Goal: Task Accomplishment & Management: Complete application form

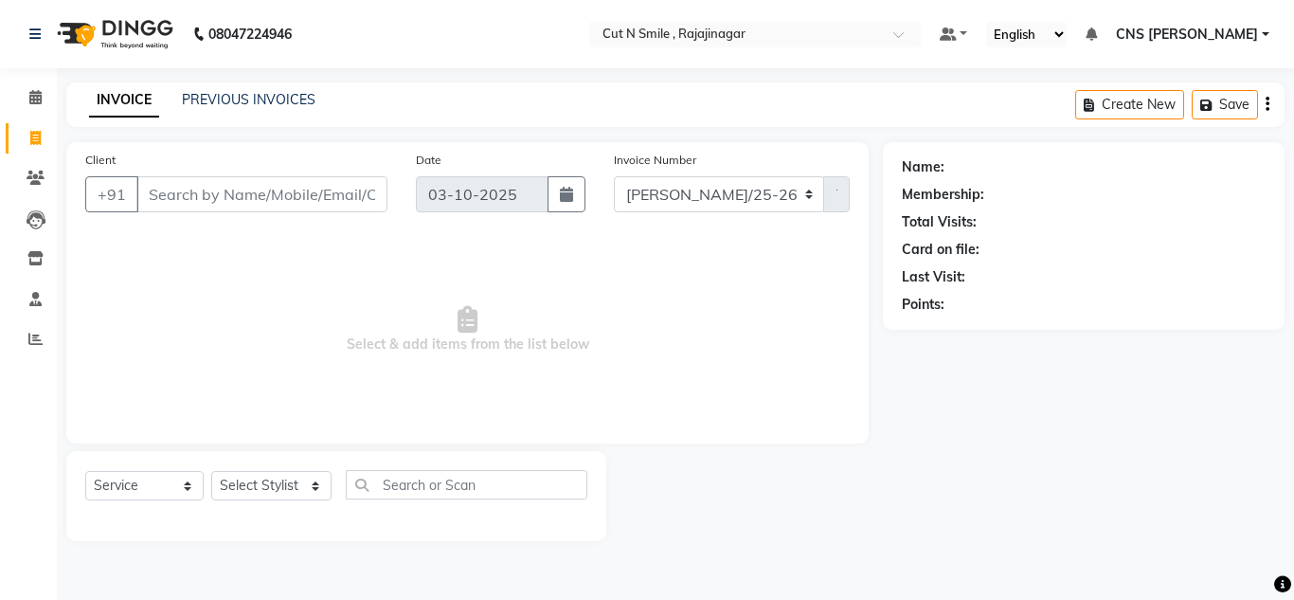
select select "service"
click at [219, 269] on span "Select & add items from the list below" at bounding box center [467, 329] width 765 height 189
click at [337, 200] on input "Client" at bounding box center [261, 194] width 251 height 36
click at [307, 270] on span "Select & add items from the list below" at bounding box center [467, 329] width 765 height 189
click at [194, 198] on input "Client" at bounding box center [261, 194] width 251 height 36
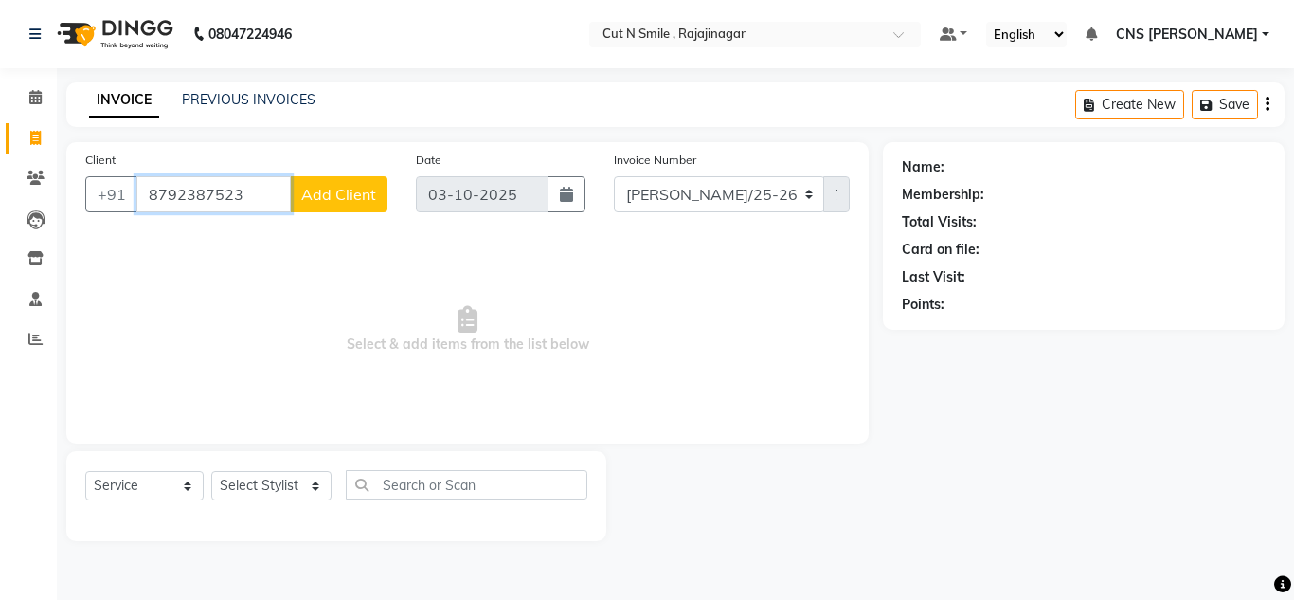
type input "8792387523"
click at [331, 196] on span "Add Client" at bounding box center [338, 194] width 75 height 19
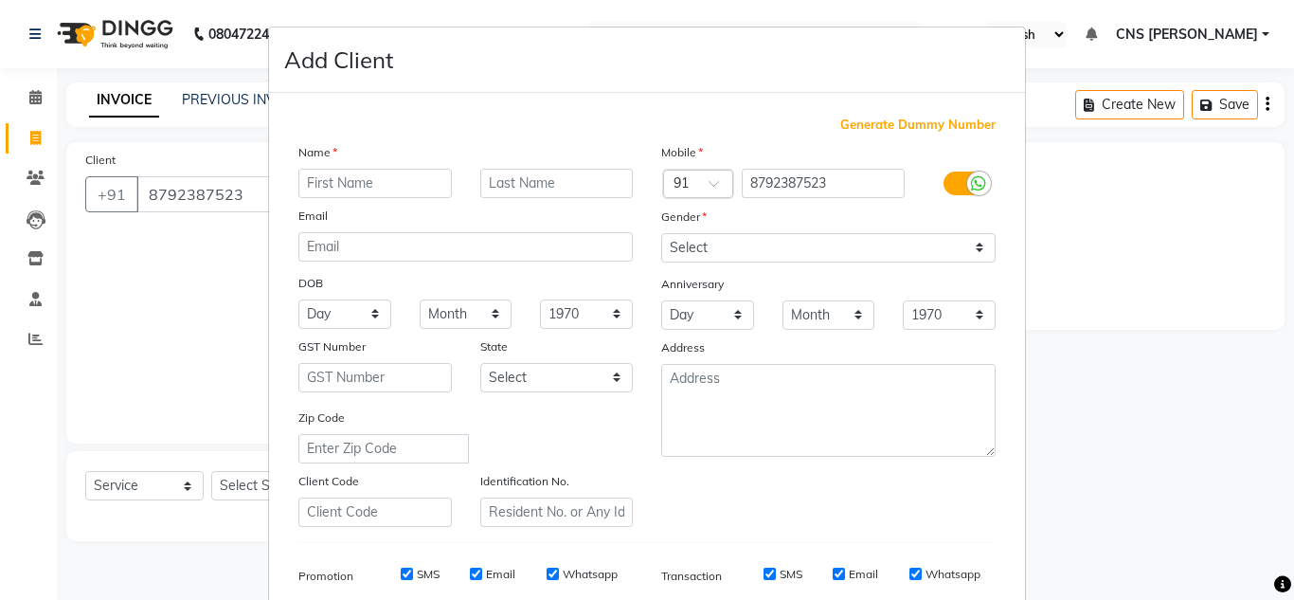
click at [354, 188] on input "text" at bounding box center [374, 183] width 153 height 29
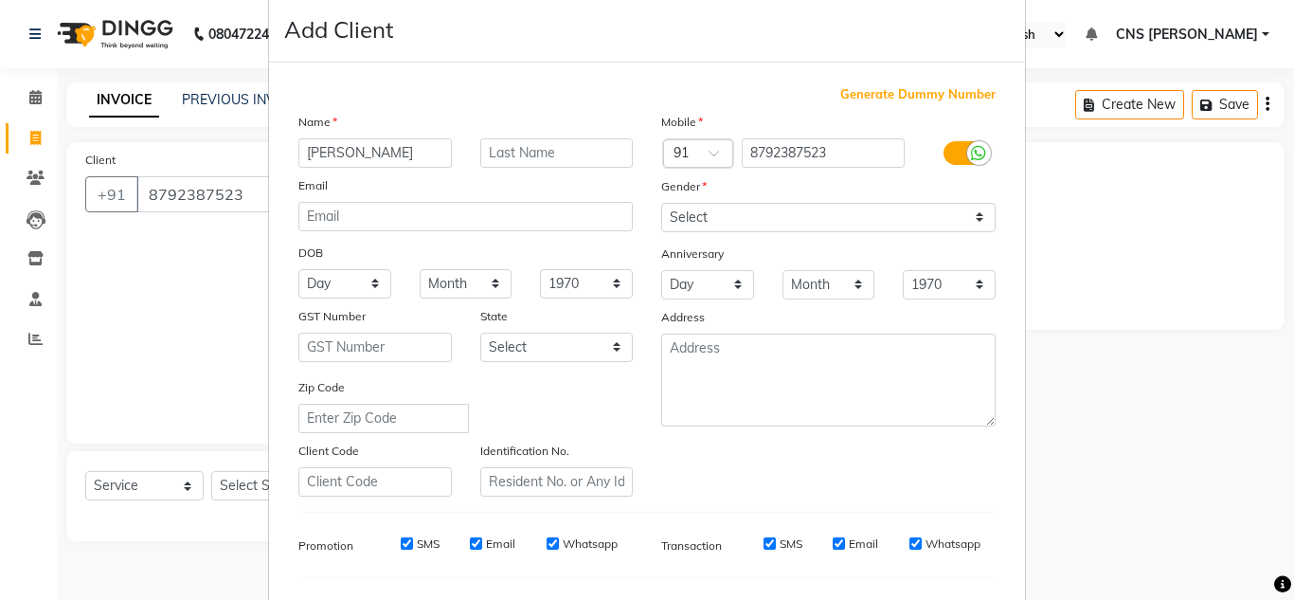
scroll to position [6, 0]
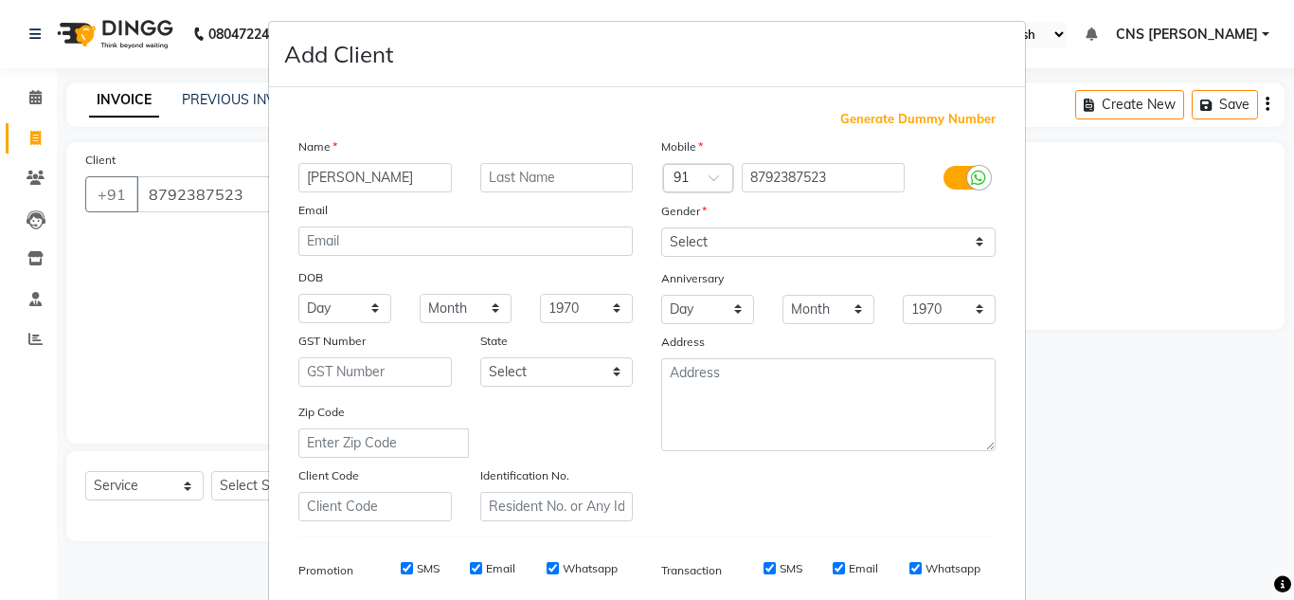
type input "[PERSON_NAME]"
click at [977, 237] on select "Select [DEMOGRAPHIC_DATA] [DEMOGRAPHIC_DATA] Other Prefer Not To Say" at bounding box center [828, 241] width 334 height 29
select select "[DEMOGRAPHIC_DATA]"
click at [661, 227] on select "Select [DEMOGRAPHIC_DATA] [DEMOGRAPHIC_DATA] Other Prefer Not To Say" at bounding box center [828, 241] width 334 height 29
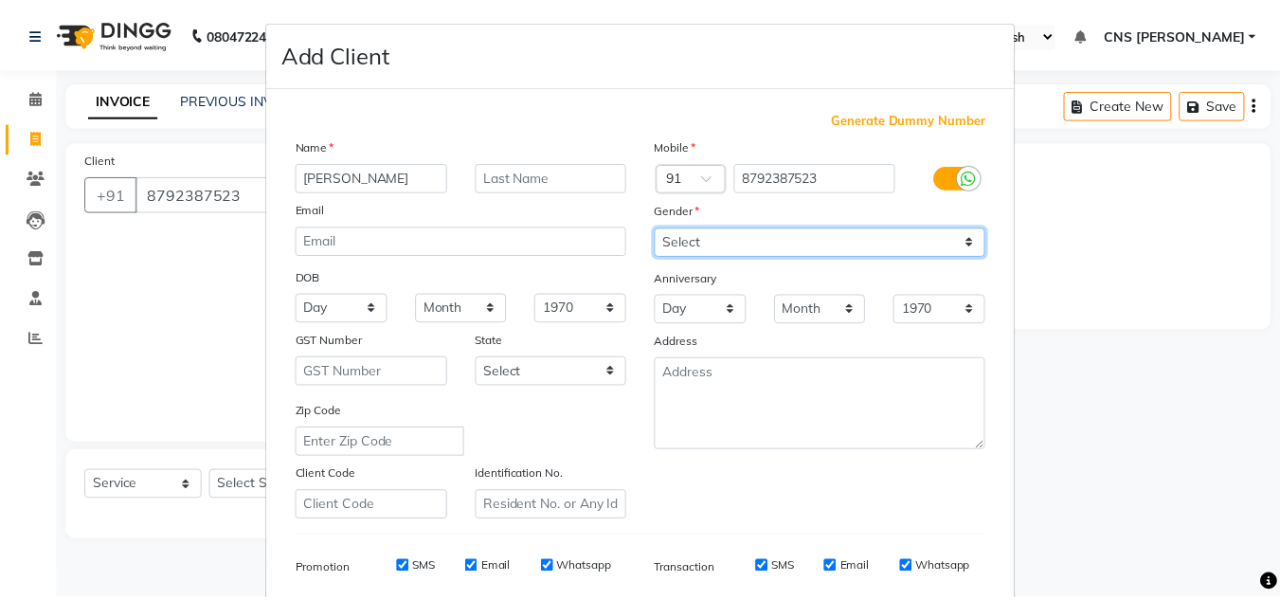
scroll to position [275, 0]
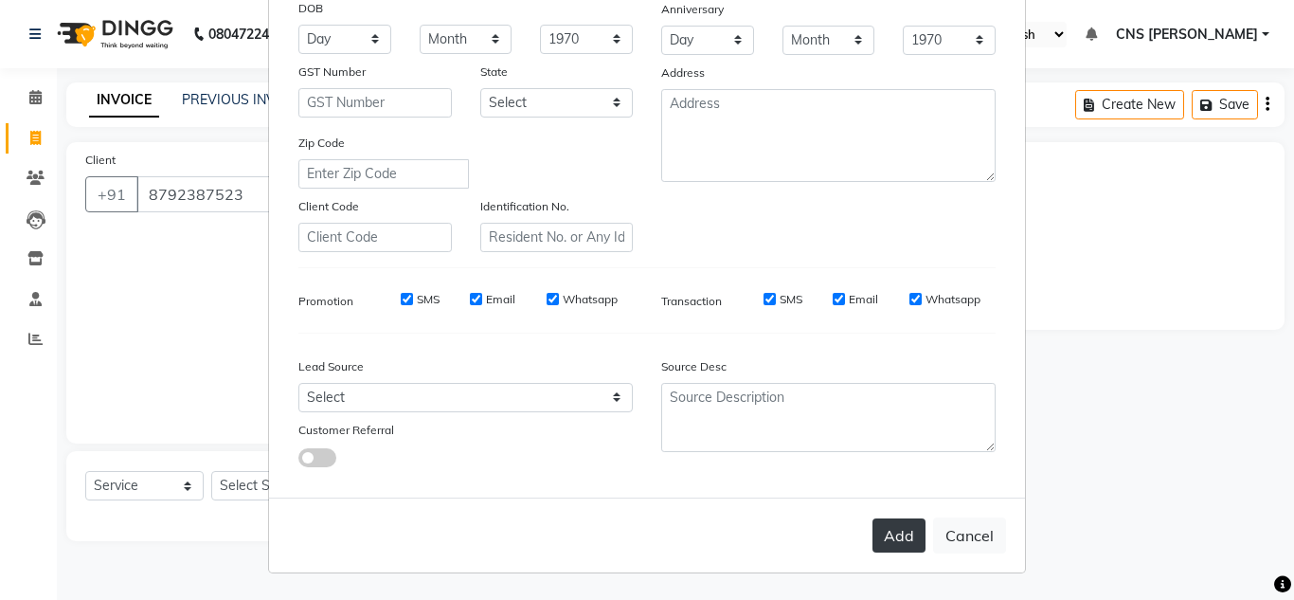
click at [900, 536] on button "Add" at bounding box center [899, 535] width 53 height 34
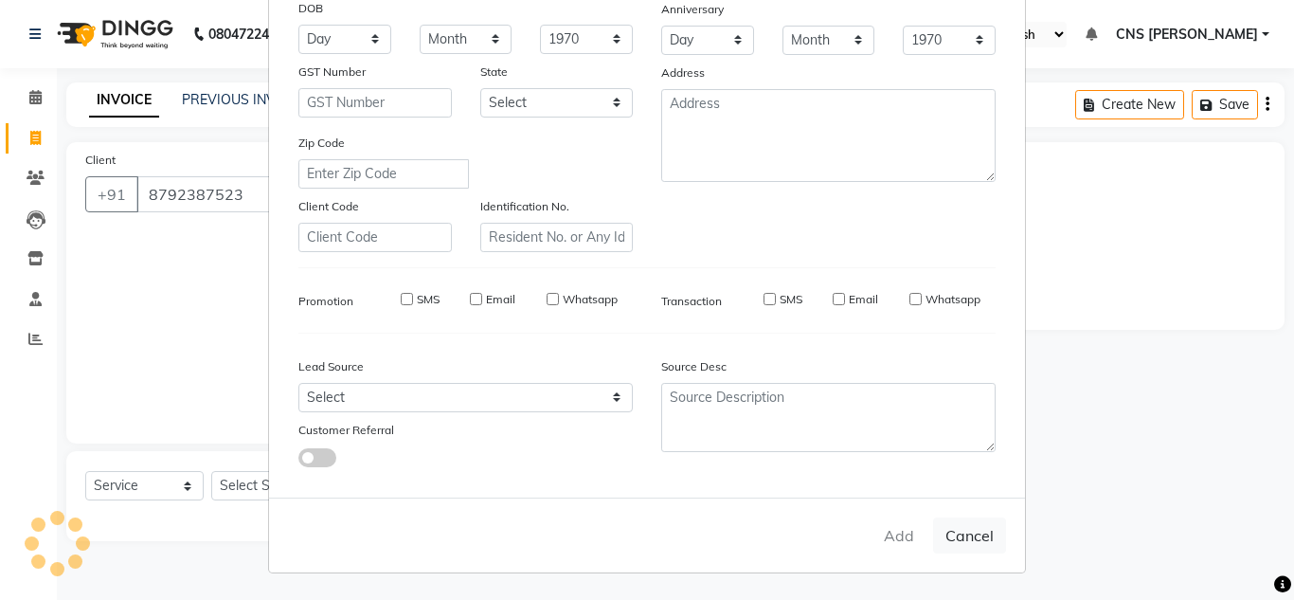
select select
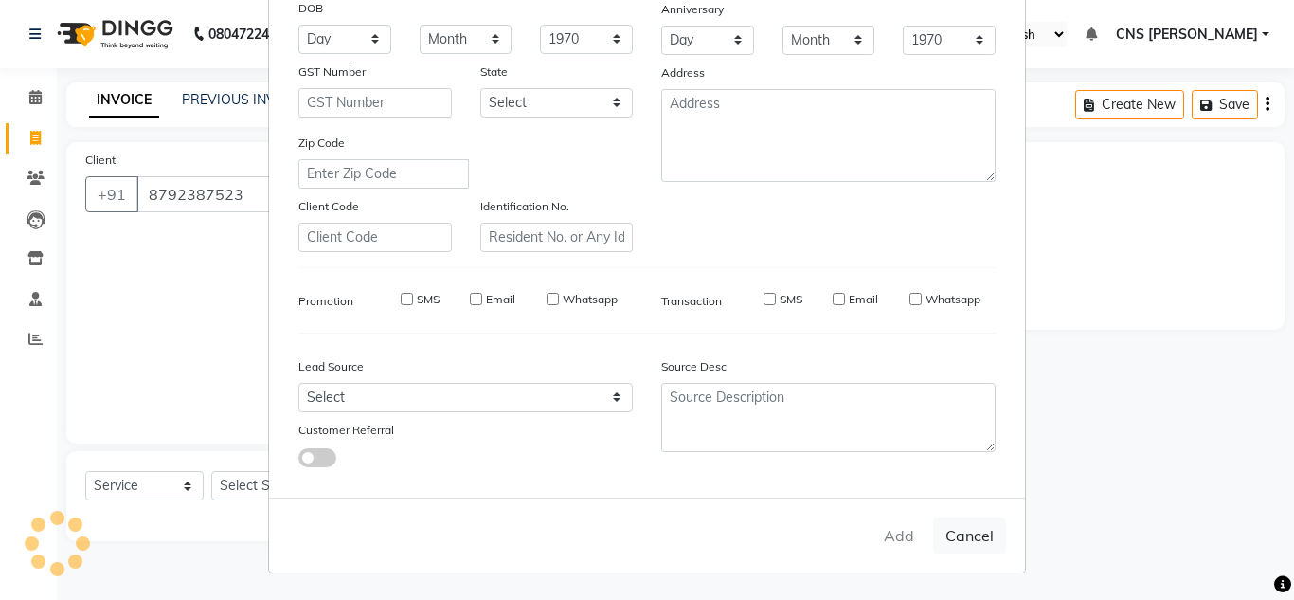
select select
checkbox input "false"
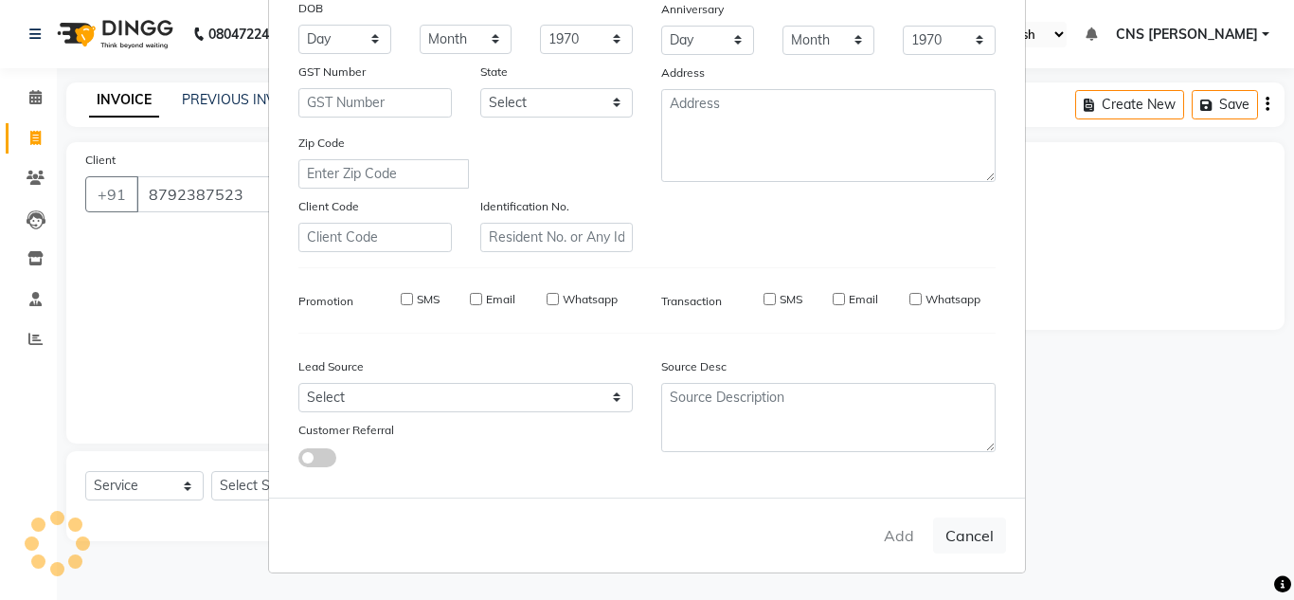
checkbox input "false"
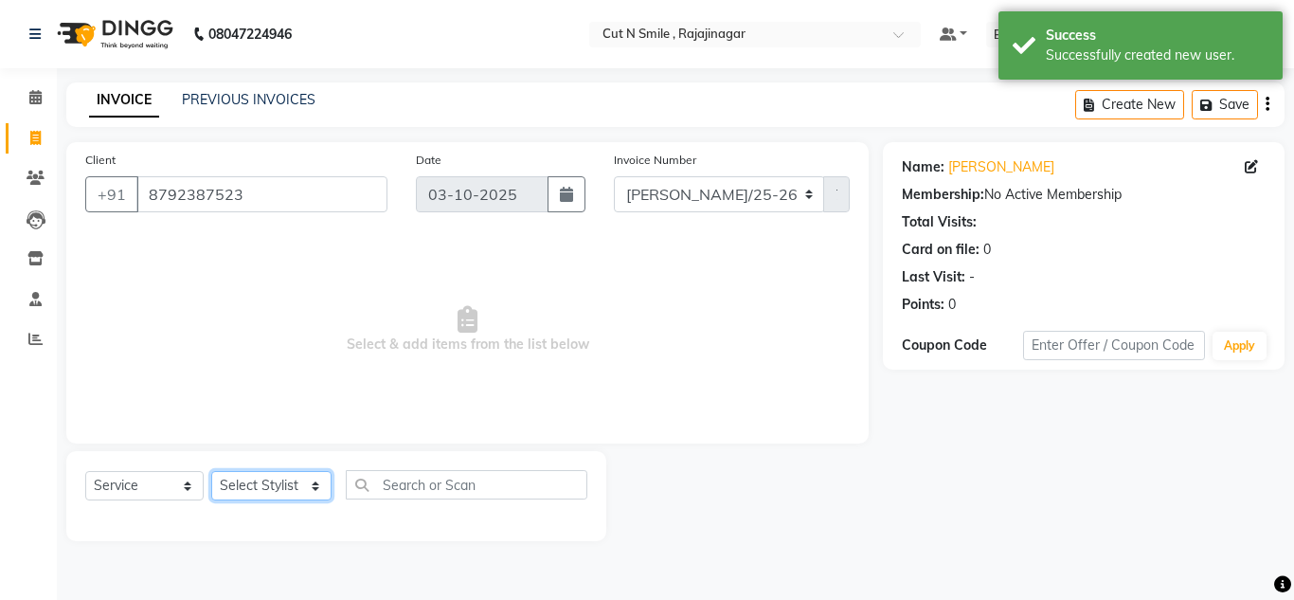
click at [309, 480] on select "Select Stylist [PERSON_NAME] Ammu 3R [PERSON_NAME] VN [PERSON_NAME] 3R [PERSON_…" at bounding box center [271, 485] width 120 height 29
select select "76423"
click at [211, 471] on select "Select Stylist [PERSON_NAME] Ammu 3R [PERSON_NAME] VN [PERSON_NAME] 3R [PERSON_…" at bounding box center [271, 485] width 120 height 29
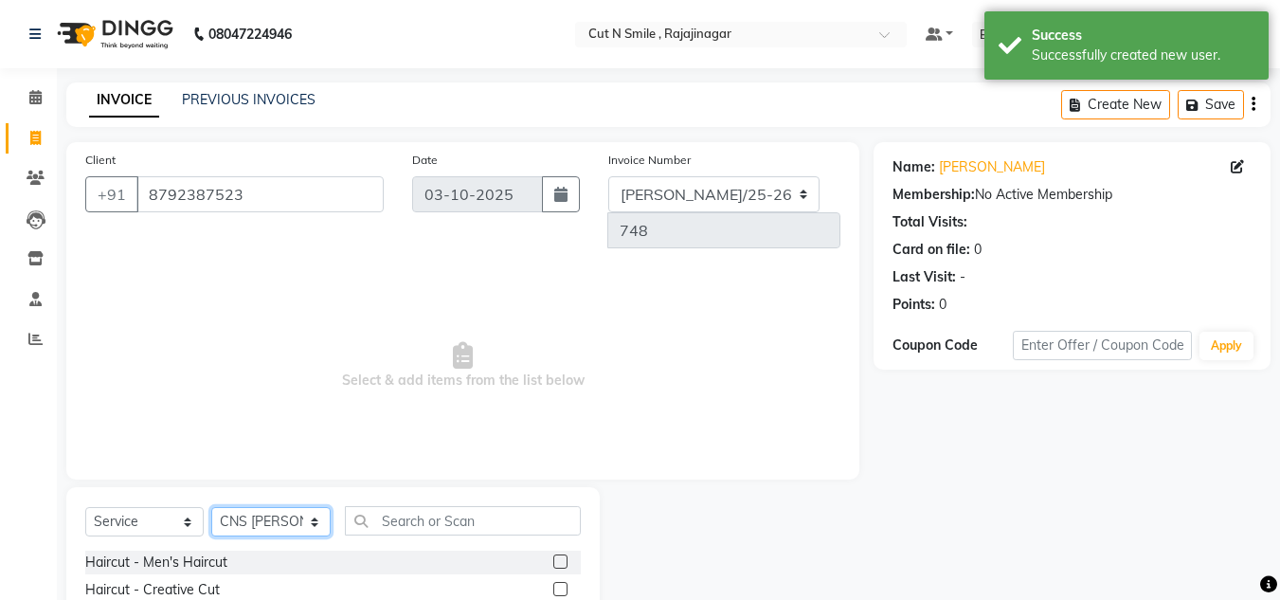
scroll to position [159, 0]
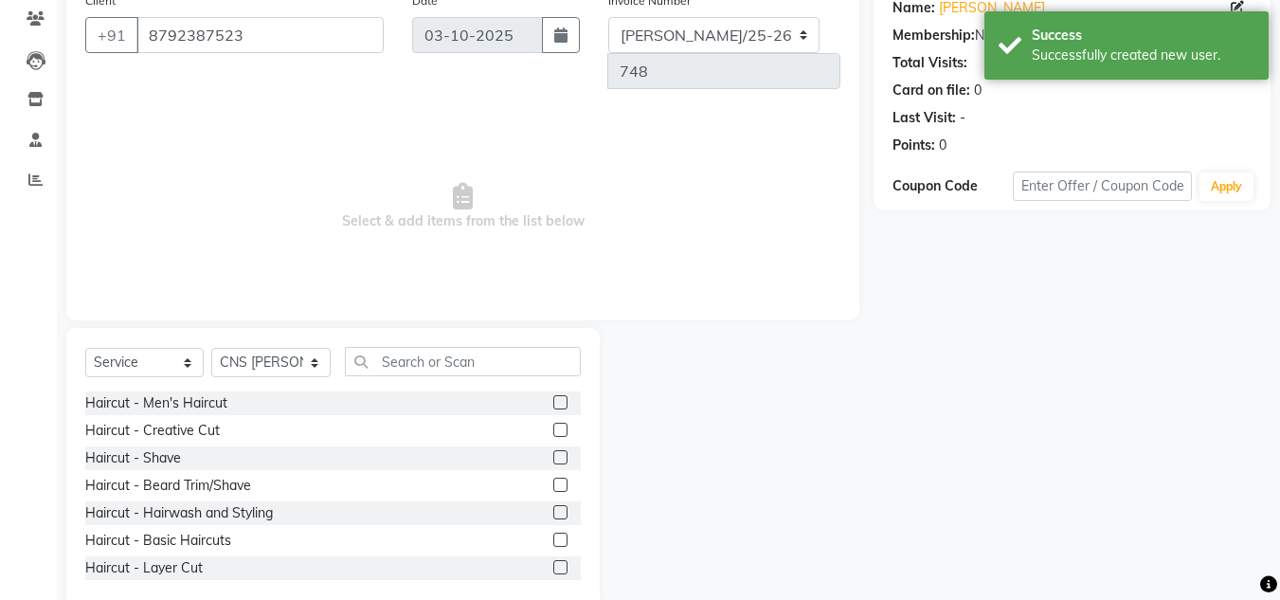
click at [553, 423] on label at bounding box center [560, 430] width 14 height 14
click at [553, 424] on input "checkbox" at bounding box center [559, 430] width 12 height 12
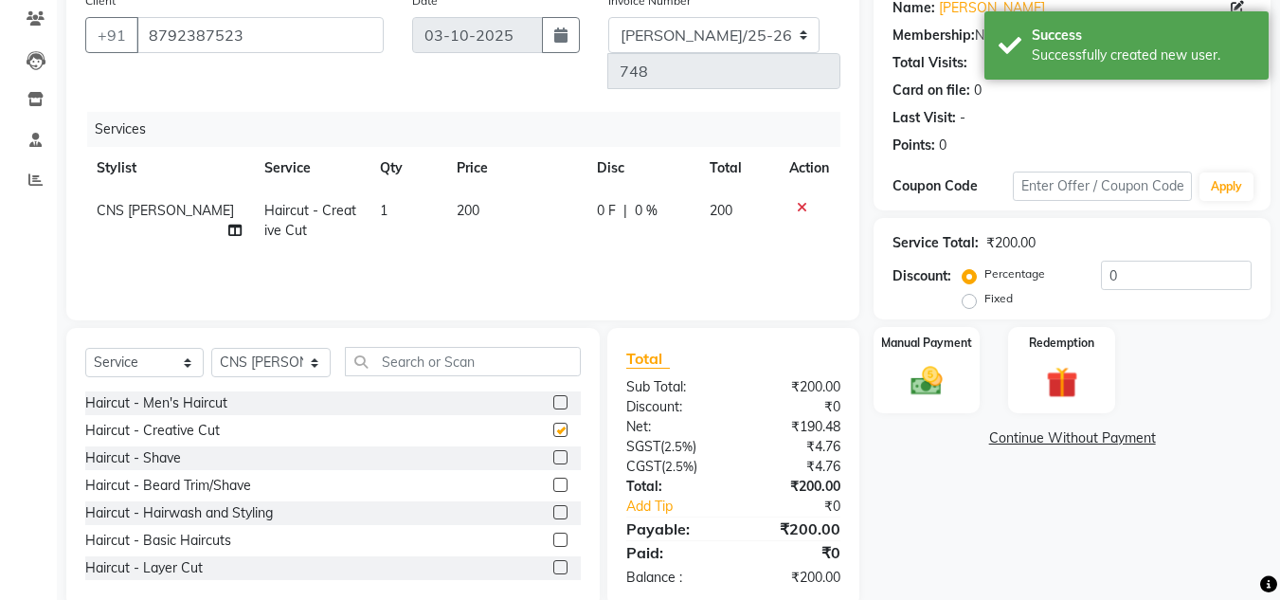
checkbox input "false"
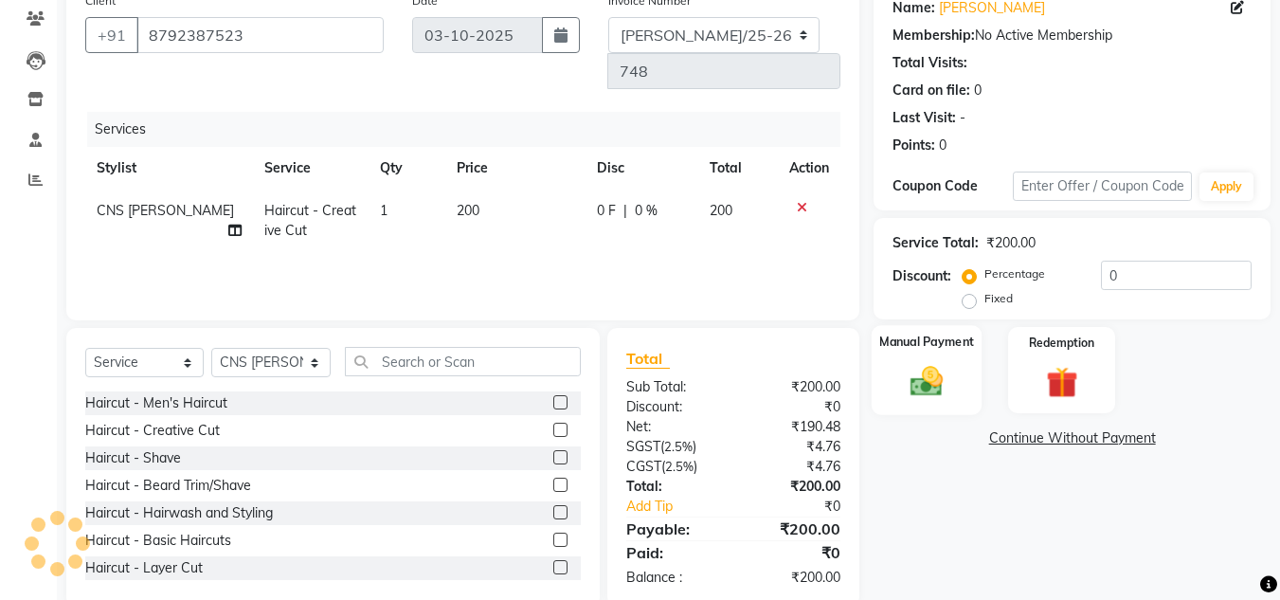
click at [958, 361] on div "Manual Payment" at bounding box center [927, 370] width 111 height 90
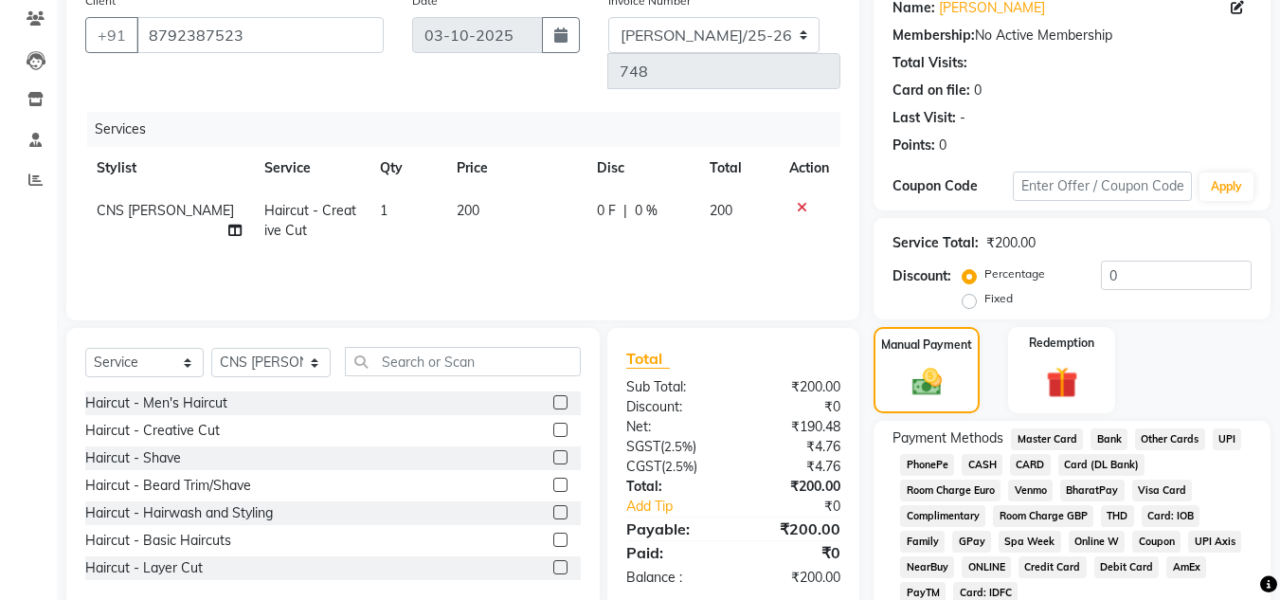
click at [1222, 437] on span "UPI" at bounding box center [1227, 439] width 29 height 22
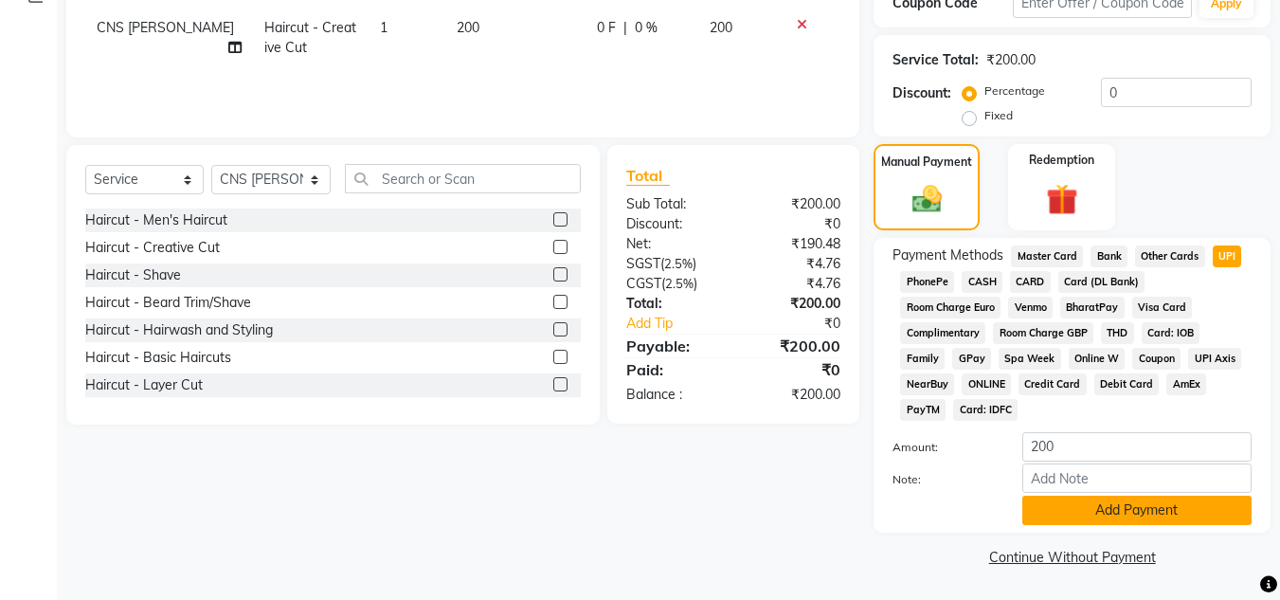
click at [1169, 515] on button "Add Payment" at bounding box center [1136, 509] width 229 height 29
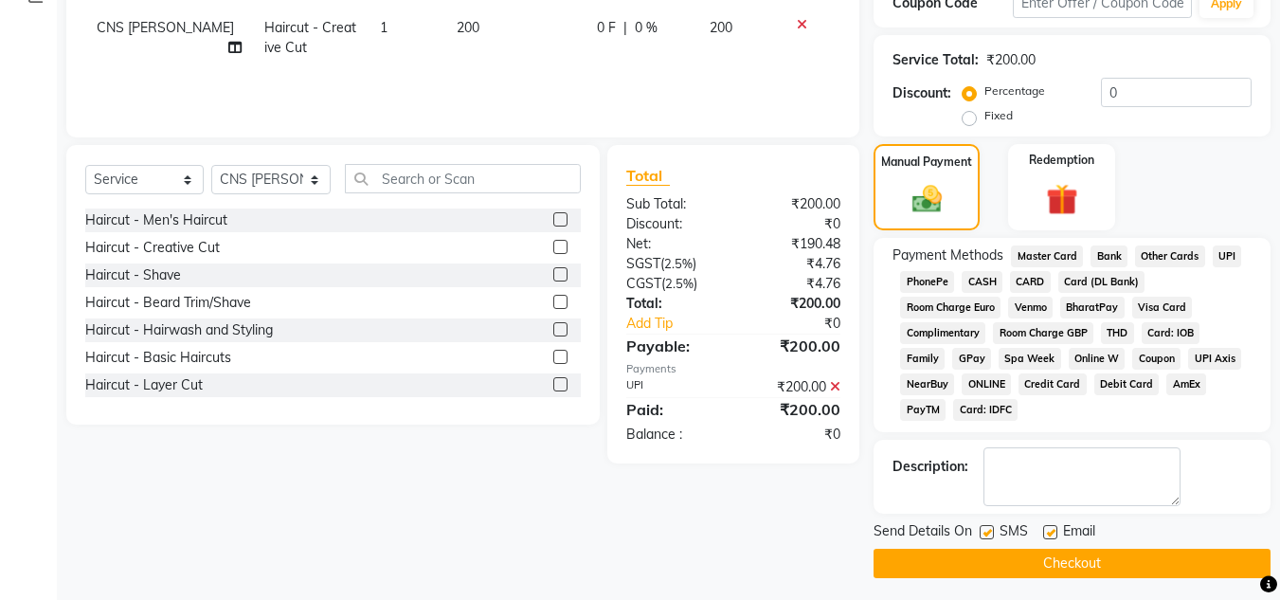
click at [1159, 565] on button "Checkout" at bounding box center [1072, 563] width 397 height 29
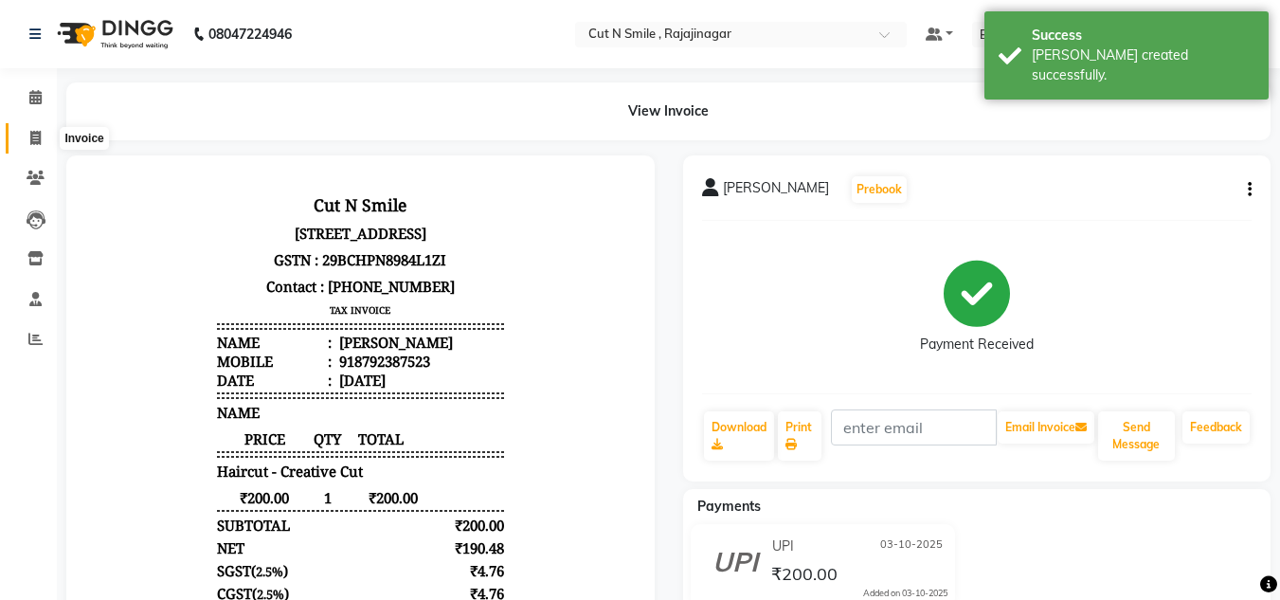
click at [36, 135] on icon at bounding box center [35, 138] width 10 height 14
select select "service"
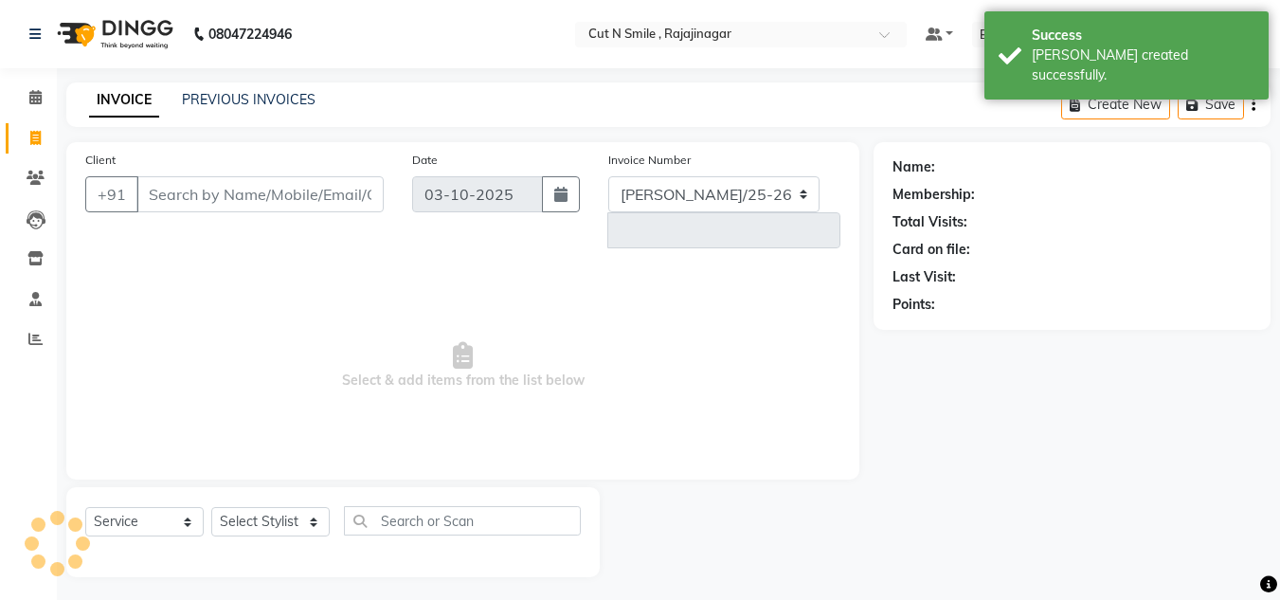
select select "7187"
type input "135"
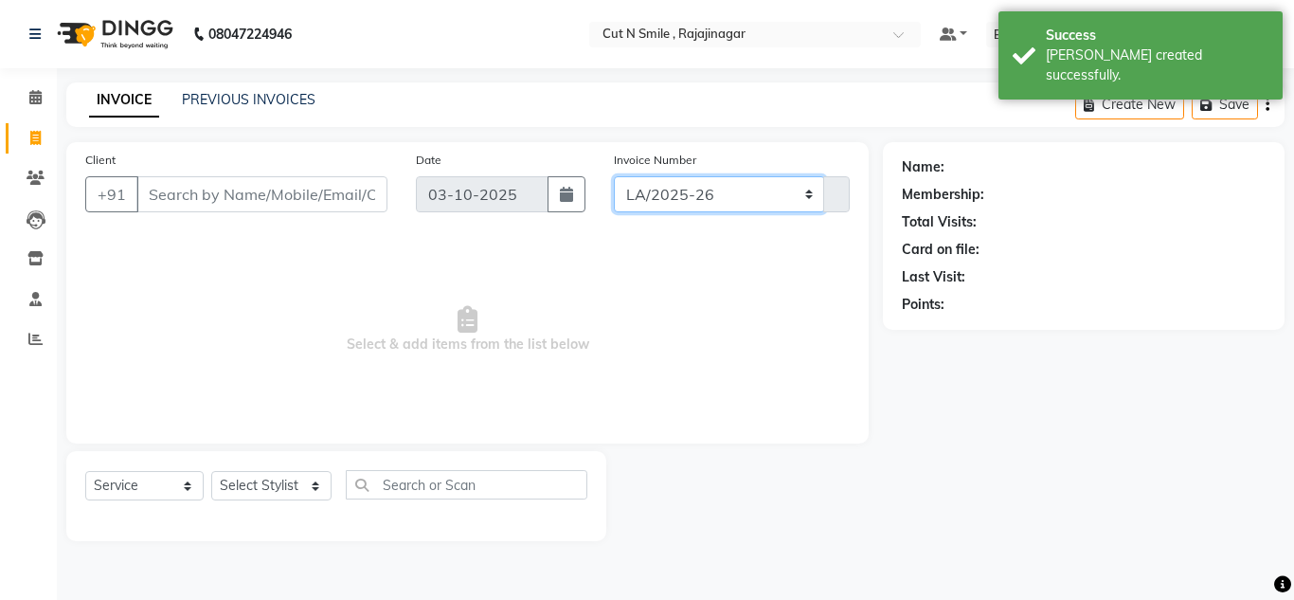
click at [723, 185] on select "[PERSON_NAME]/25-26 LA/2025-26 SH/25 CH/25 SA/25" at bounding box center [719, 194] width 211 height 36
select select "8154"
click at [614, 176] on select "[PERSON_NAME]/25-26 LA/2025-26 SH/25 CH/25 SA/25" at bounding box center [719, 194] width 211 height 36
type input "749"
click at [703, 256] on span "Select & add items from the list below" at bounding box center [467, 329] width 765 height 189
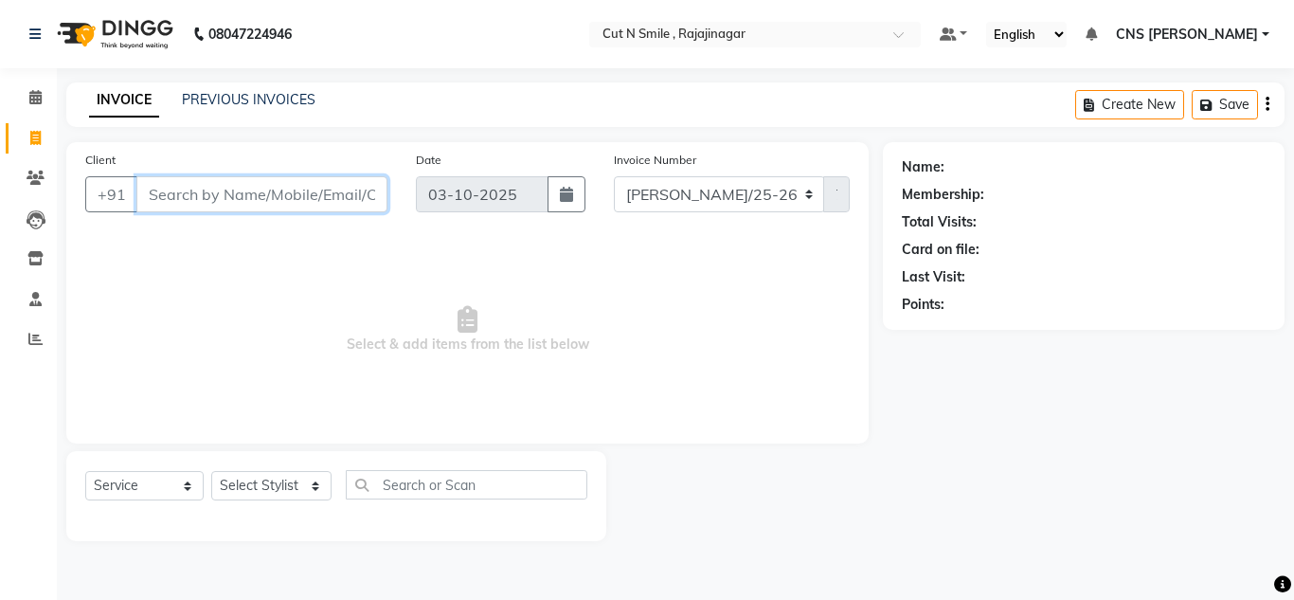
drag, startPoint x: 291, startPoint y: 203, endPoint x: 209, endPoint y: 205, distance: 81.5
click at [209, 205] on input "Client" at bounding box center [261, 194] width 251 height 36
type input "8296107893"
click at [337, 198] on span "Add Client" at bounding box center [338, 194] width 75 height 19
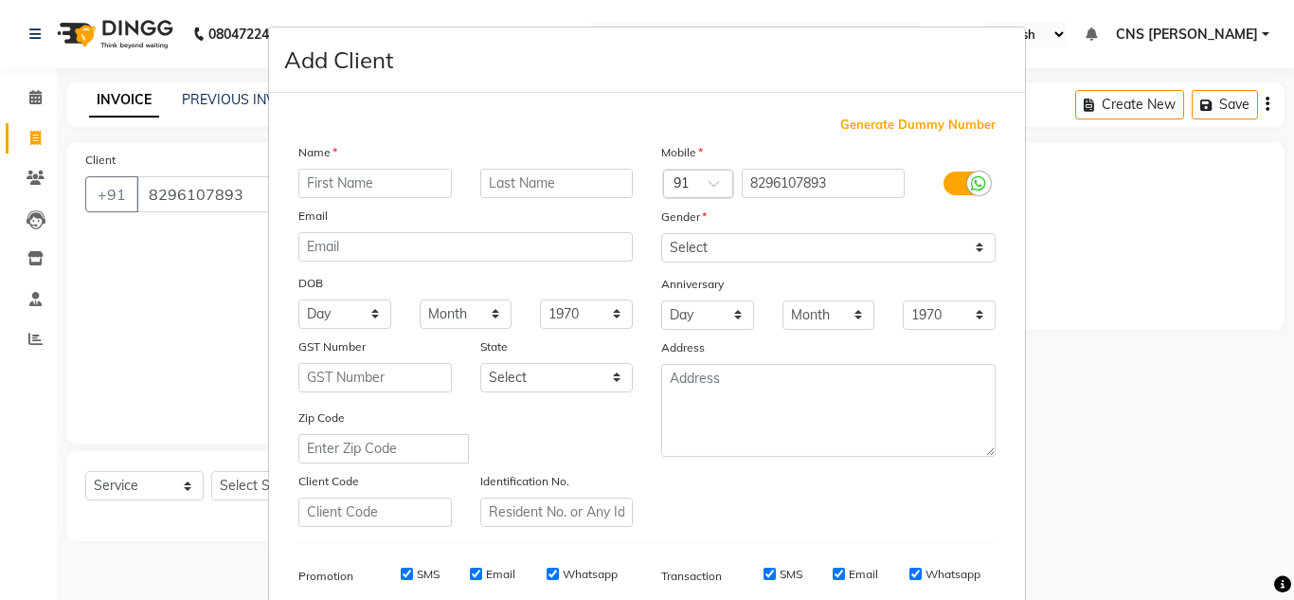
click at [356, 184] on input "text" at bounding box center [374, 183] width 153 height 29
type input "JAYANT"
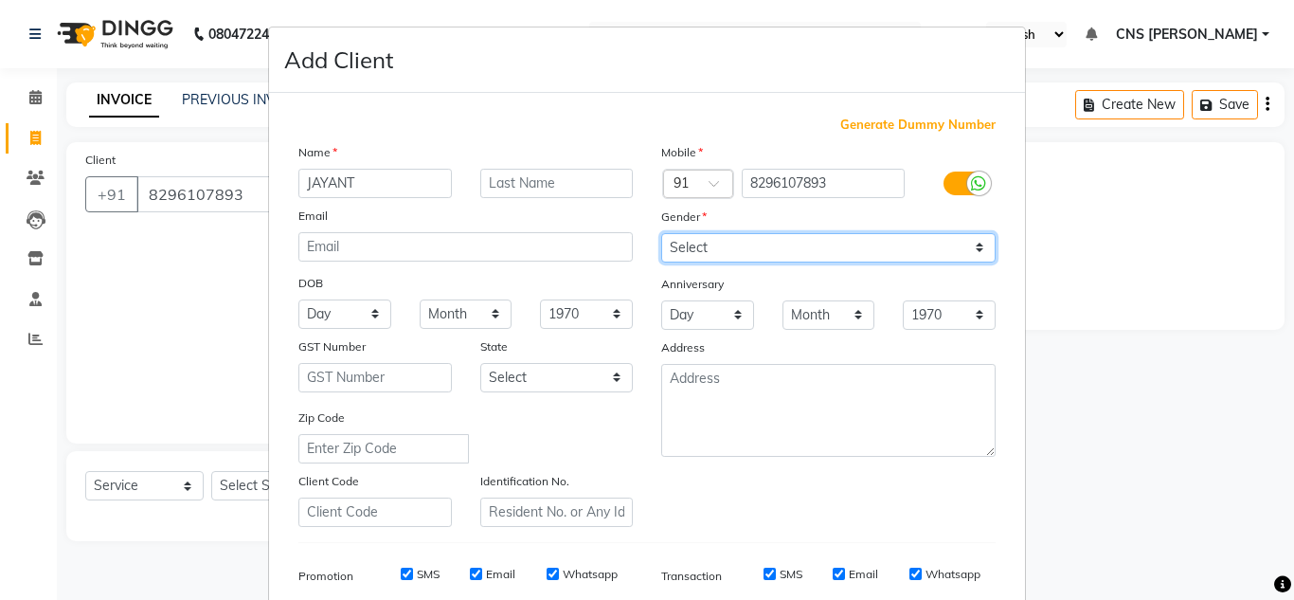
click at [967, 245] on select "Select [DEMOGRAPHIC_DATA] [DEMOGRAPHIC_DATA] Other Prefer Not To Say" at bounding box center [828, 247] width 334 height 29
select select "[DEMOGRAPHIC_DATA]"
click at [661, 233] on select "Select [DEMOGRAPHIC_DATA] [DEMOGRAPHIC_DATA] Other Prefer Not To Say" at bounding box center [828, 247] width 334 height 29
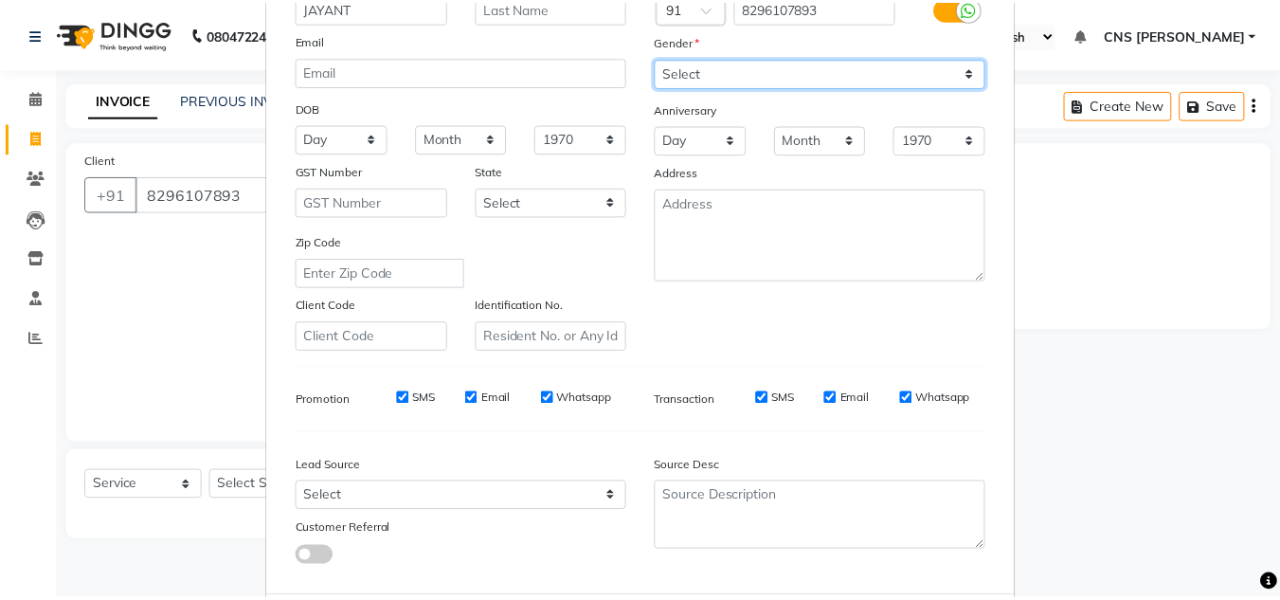
scroll to position [275, 0]
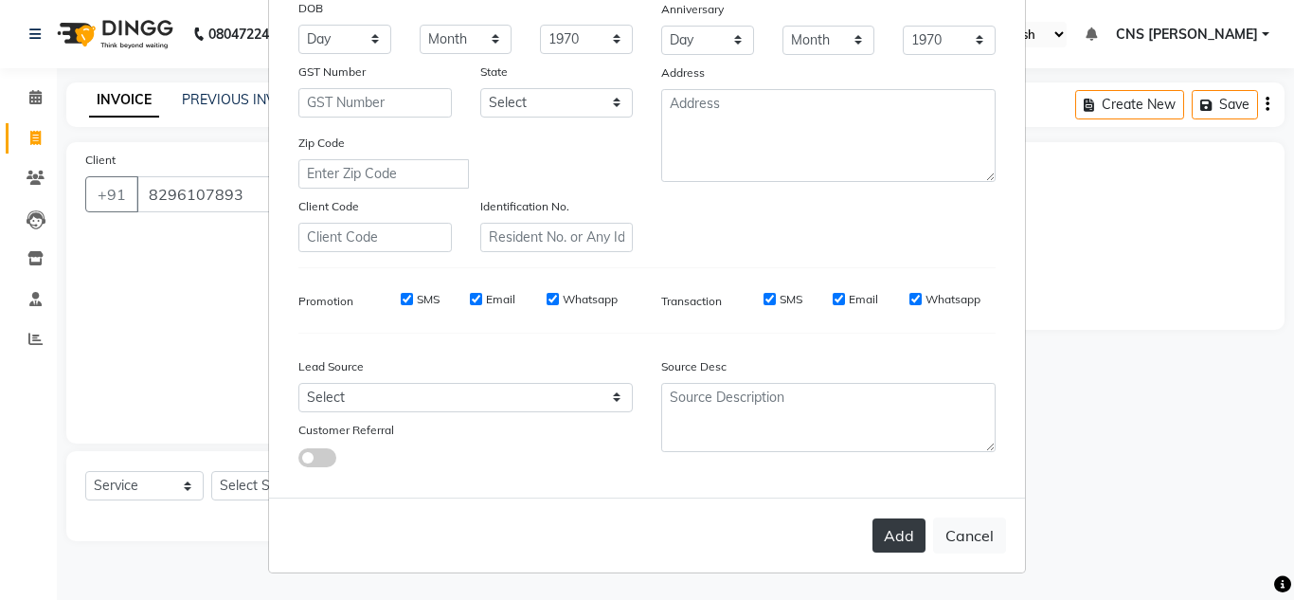
click at [890, 533] on button "Add" at bounding box center [899, 535] width 53 height 34
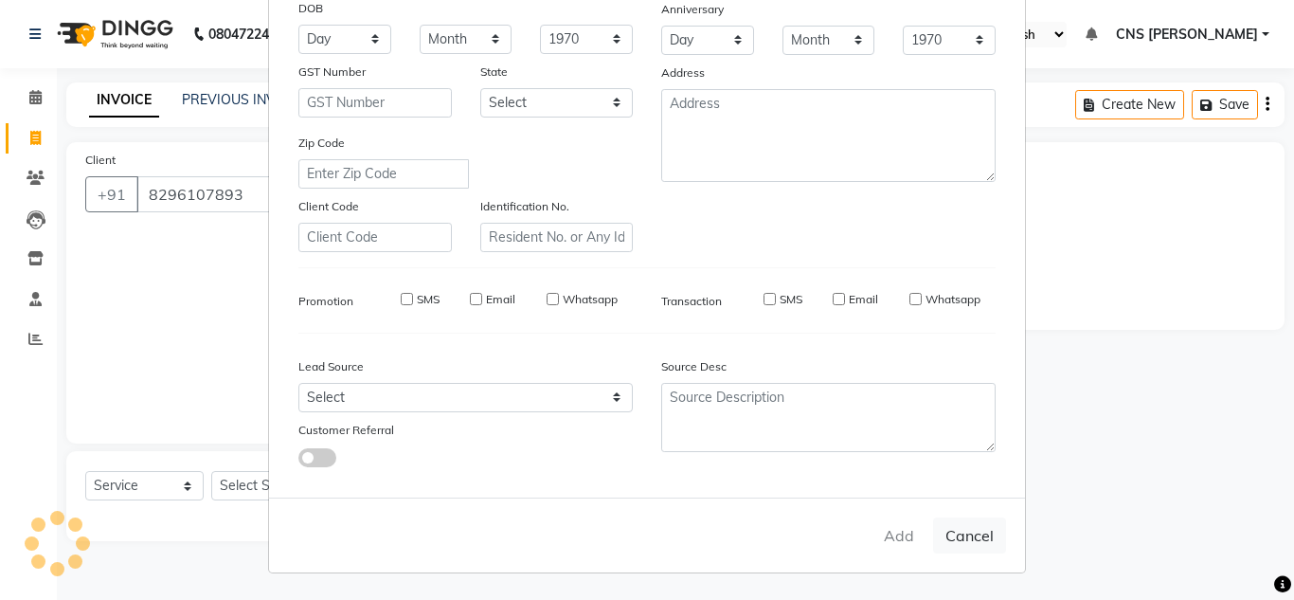
select select
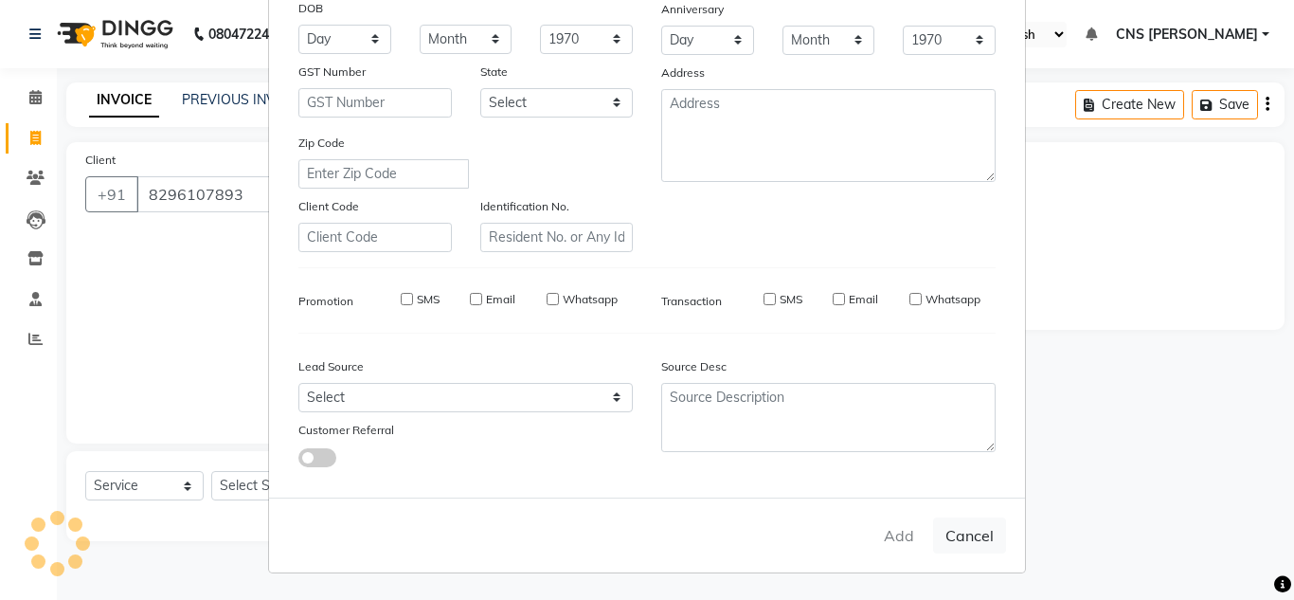
select select
checkbox input "false"
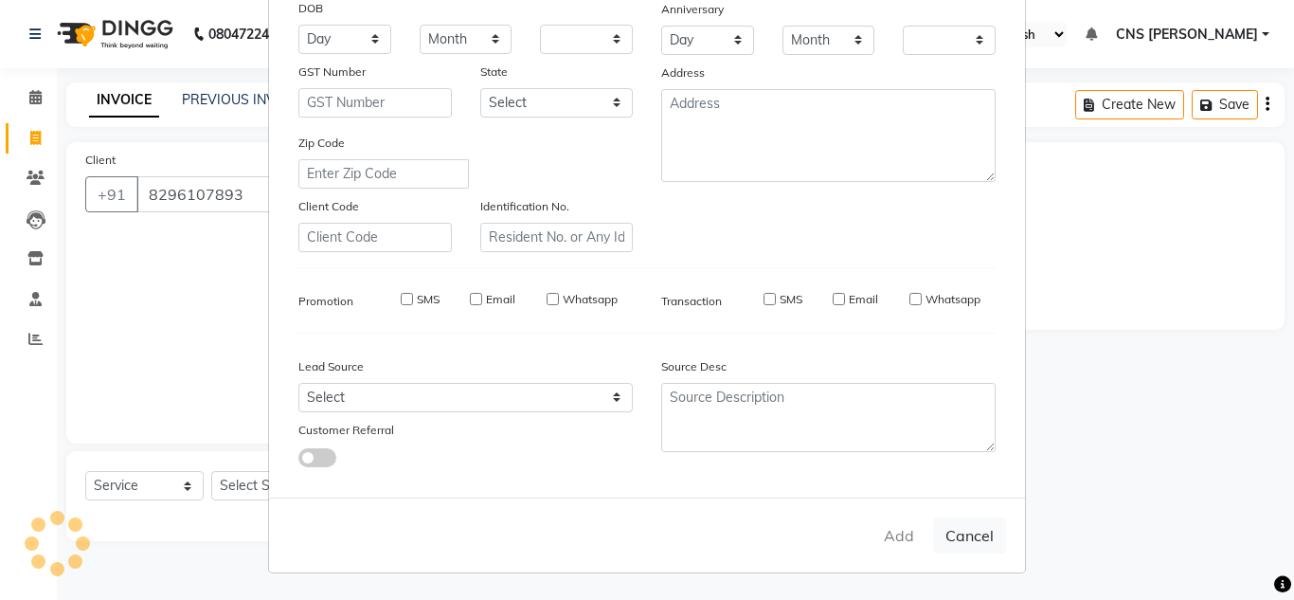
checkbox input "false"
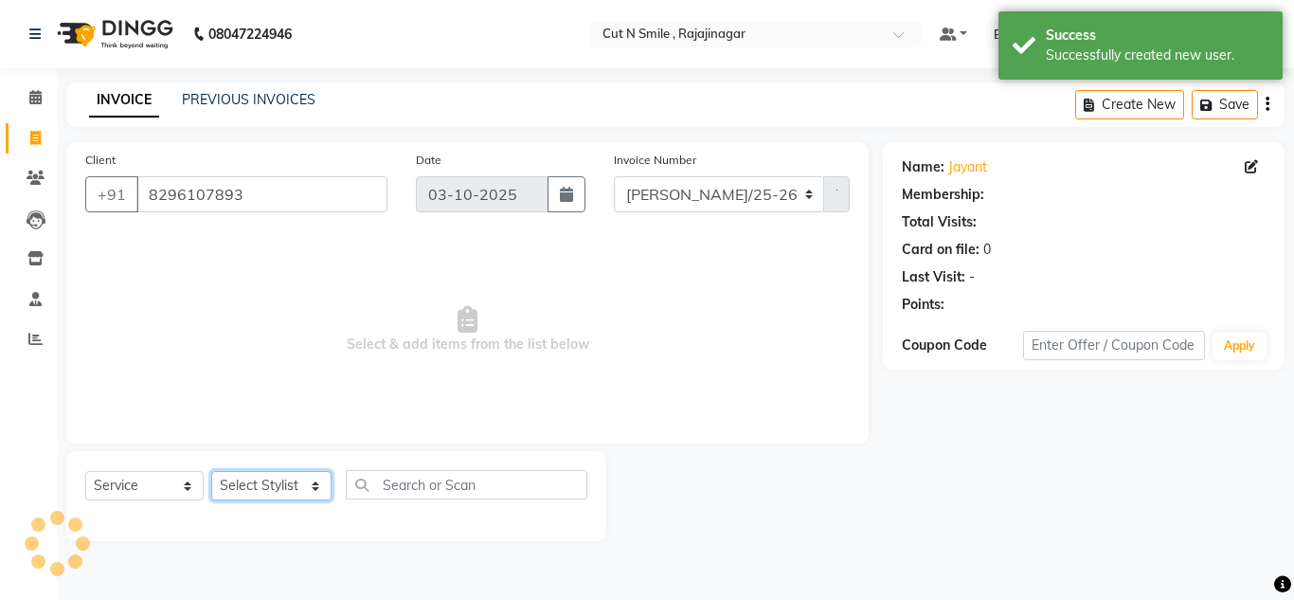
click at [320, 488] on select "Select Stylist [PERSON_NAME] Ammu 3R [PERSON_NAME] VN [PERSON_NAME] 3R [PERSON_…" at bounding box center [271, 485] width 120 height 29
select select "76423"
click at [211, 471] on select "Select Stylist [PERSON_NAME] Ammu 3R [PERSON_NAME] VN [PERSON_NAME] 3R [PERSON_…" at bounding box center [271, 485] width 120 height 29
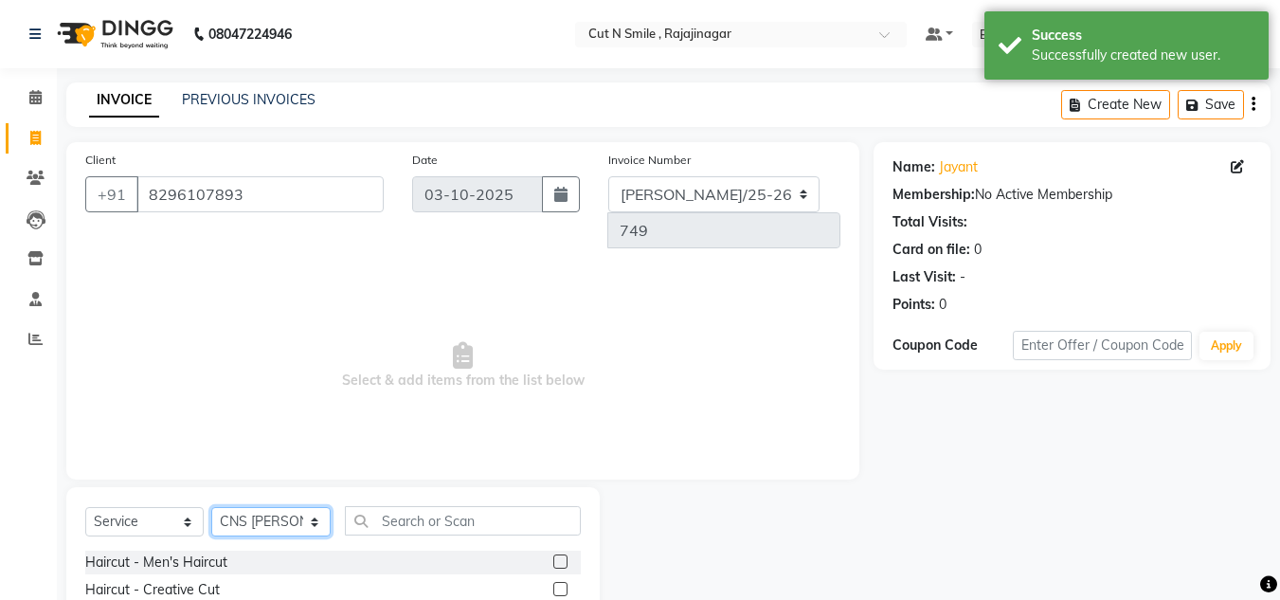
scroll to position [159, 0]
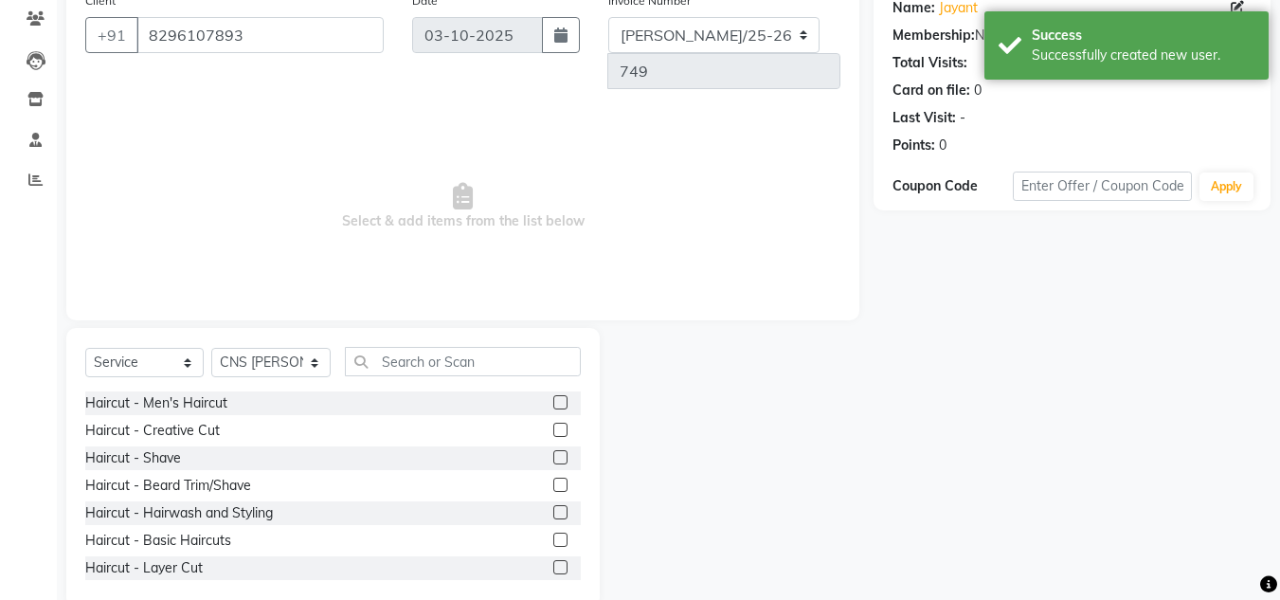
click at [553, 423] on label at bounding box center [560, 430] width 14 height 14
click at [553, 424] on input "checkbox" at bounding box center [559, 430] width 12 height 12
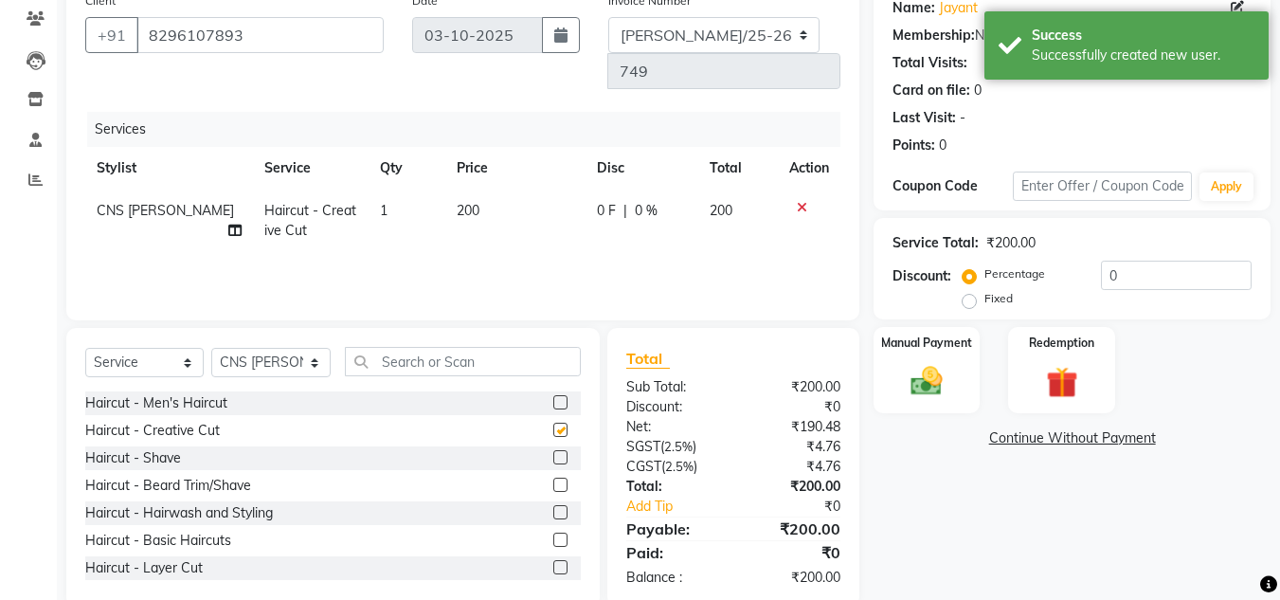
checkbox input "false"
click at [553, 477] on label at bounding box center [560, 484] width 14 height 14
click at [553, 479] on input "checkbox" at bounding box center [559, 485] width 12 height 12
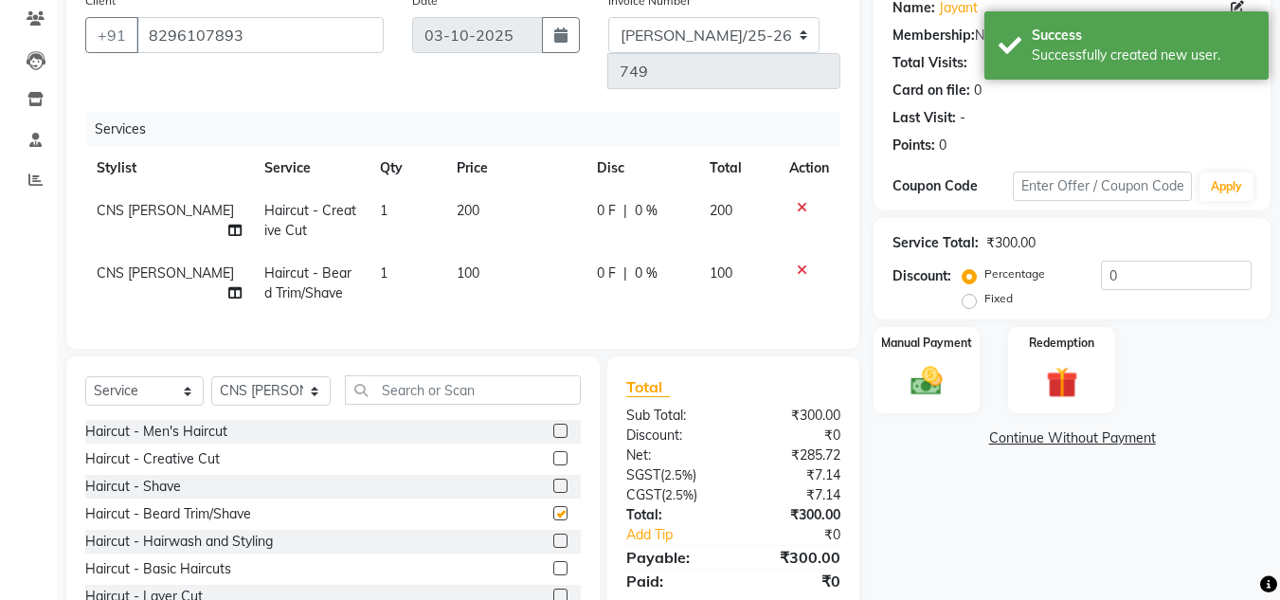
checkbox input "false"
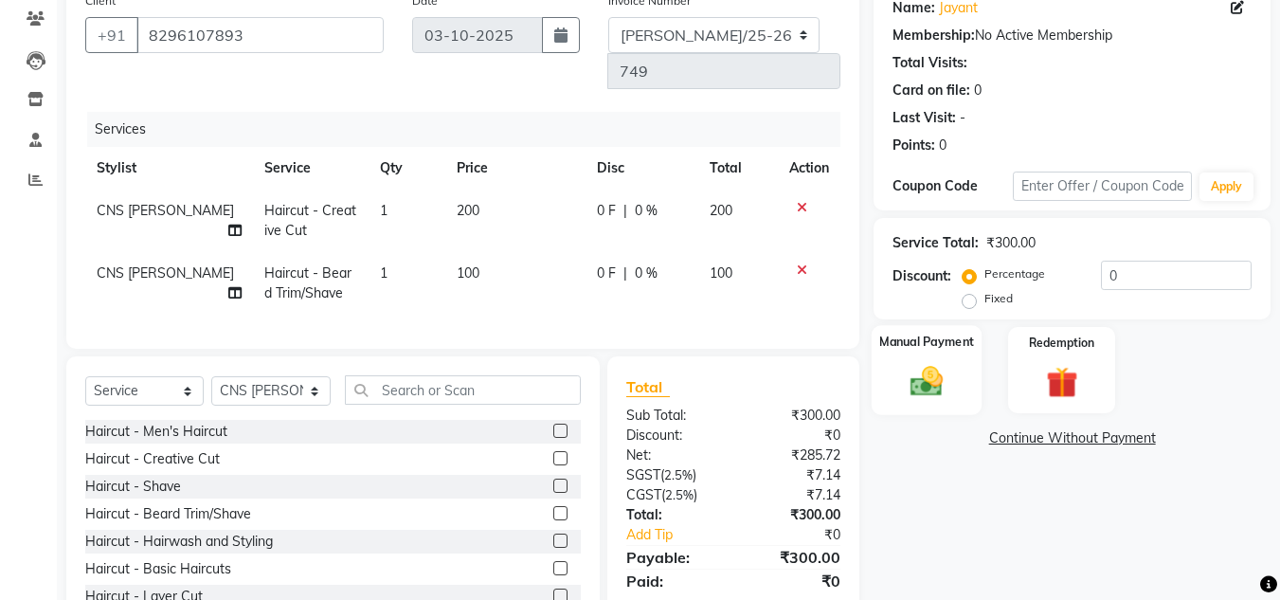
click at [934, 366] on img at bounding box center [926, 381] width 53 height 38
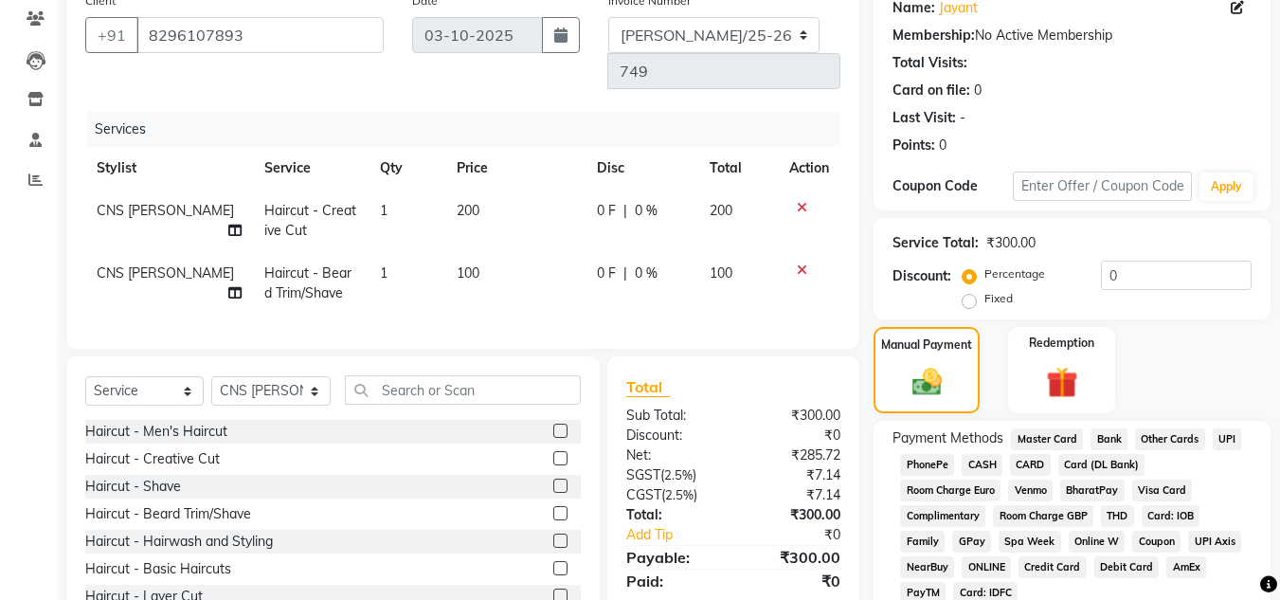
click at [1224, 439] on span "UPI" at bounding box center [1227, 439] width 29 height 22
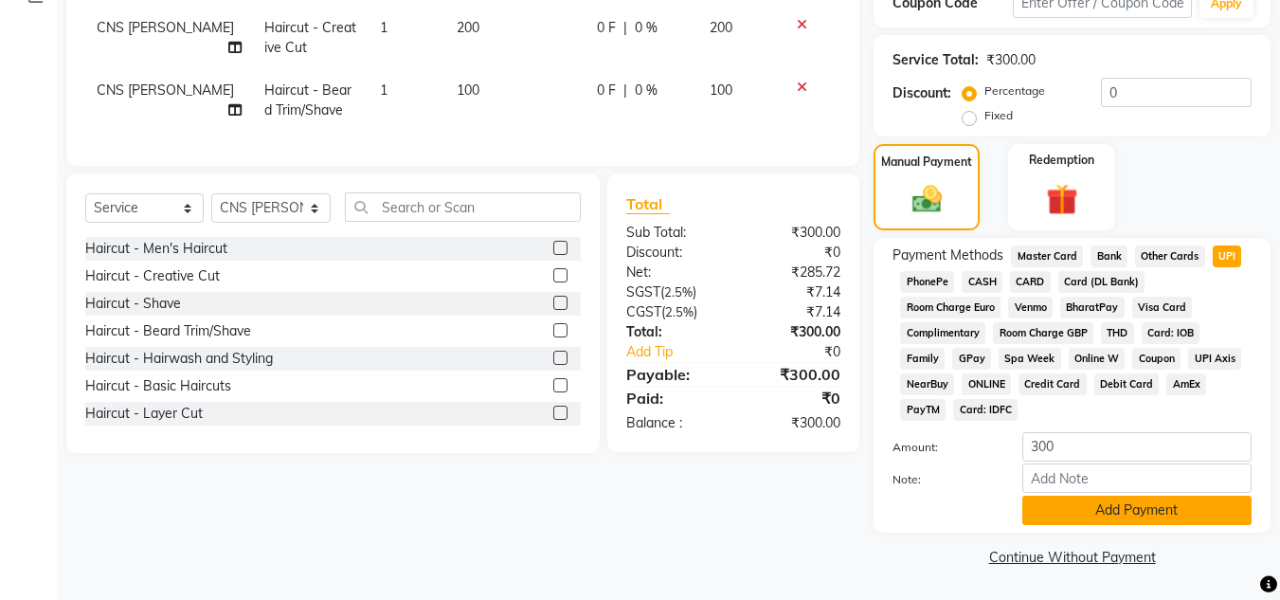
click at [1095, 511] on button "Add Payment" at bounding box center [1136, 509] width 229 height 29
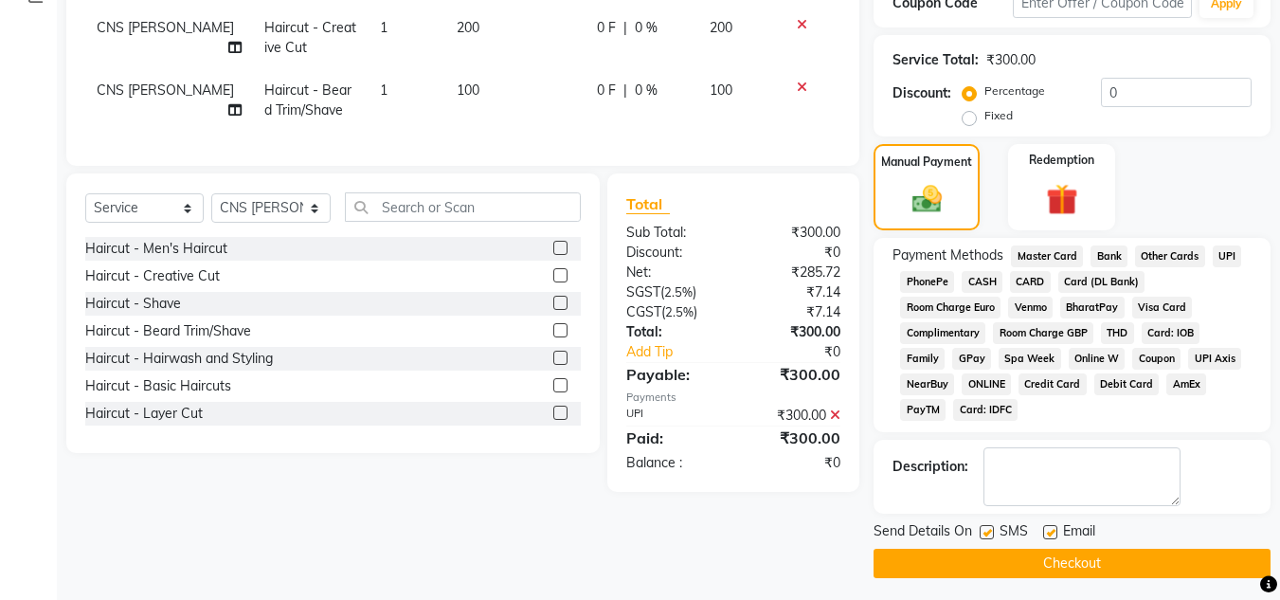
click at [1079, 564] on button "Checkout" at bounding box center [1072, 563] width 397 height 29
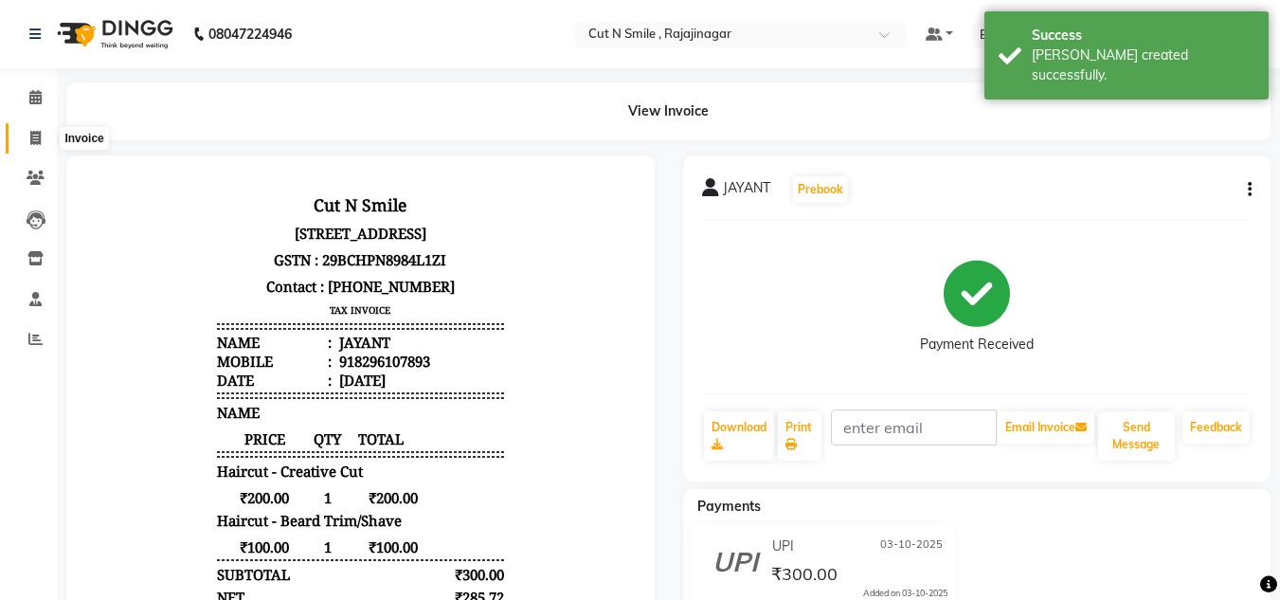
click at [30, 135] on icon at bounding box center [35, 138] width 10 height 14
select select "service"
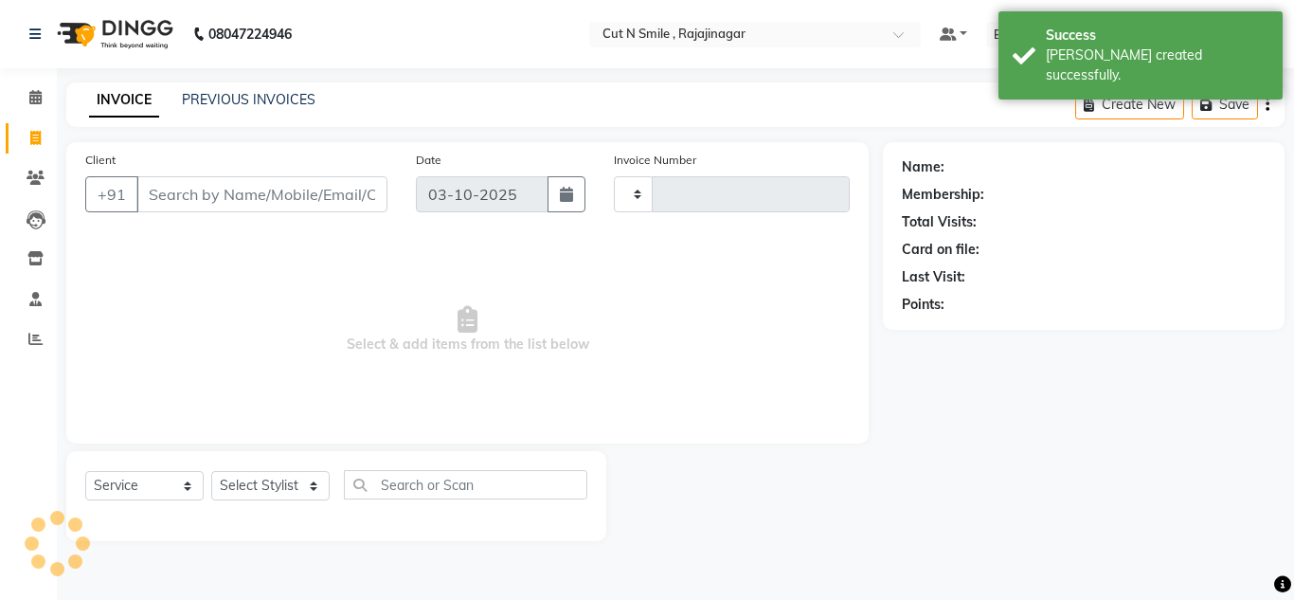
type input "135"
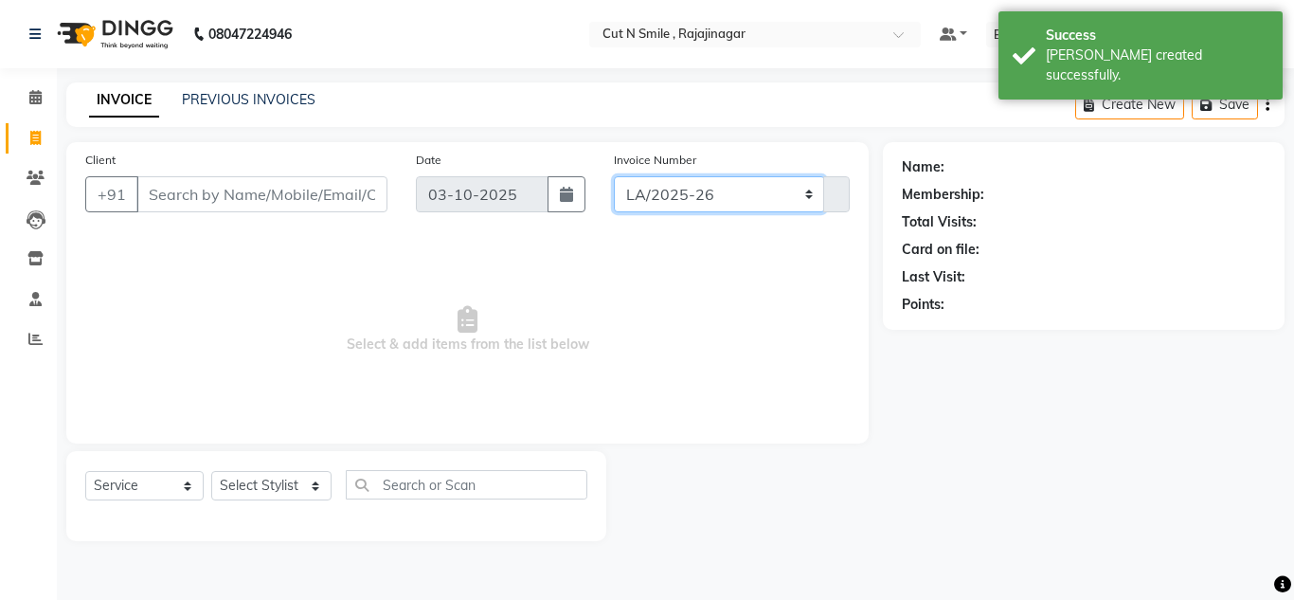
click at [721, 188] on select "[PERSON_NAME]/25-26 LA/2025-26 SH/25 CH/25 SA/25" at bounding box center [719, 194] width 211 height 36
select select "8154"
click at [614, 176] on select "[PERSON_NAME]/25-26 LA/2025-26 SH/25 CH/25 SA/25" at bounding box center [719, 194] width 211 height 36
type input "750"
